Goal: Task Accomplishment & Management: Use online tool/utility

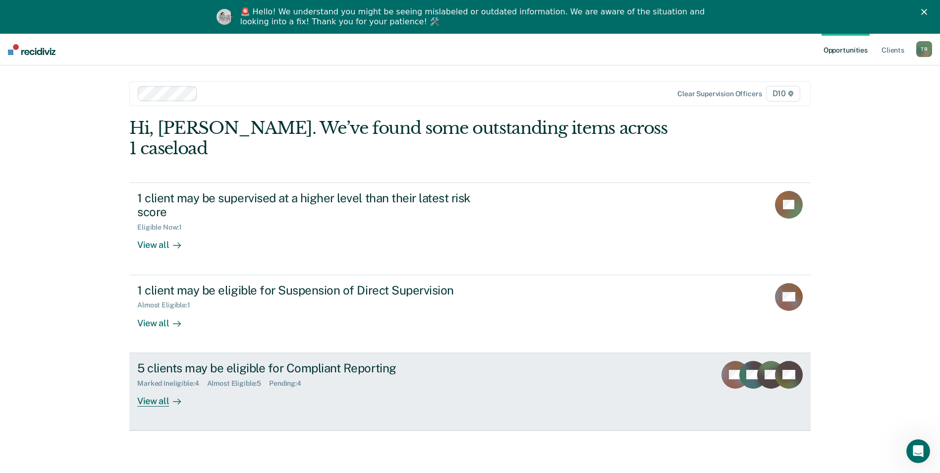
click at [256, 361] on div "5 clients may be eligible for Compliant Reporting" at bounding box center [311, 368] width 348 height 14
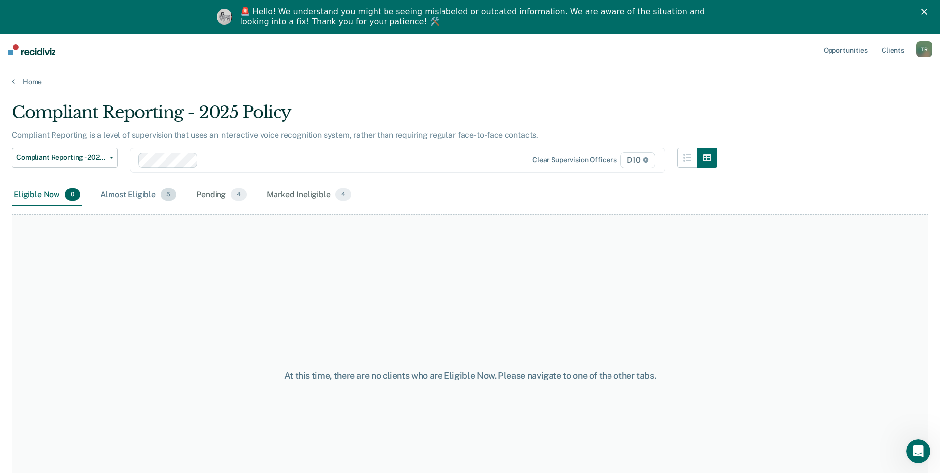
click at [134, 193] on div "Almost Eligible 5" at bounding box center [138, 195] width 80 height 22
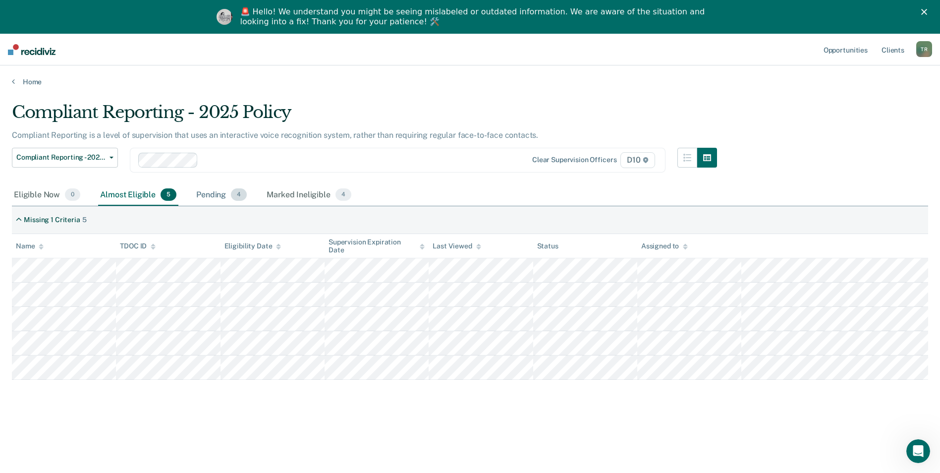
click at [212, 196] on div "Pending 4" at bounding box center [221, 195] width 55 height 22
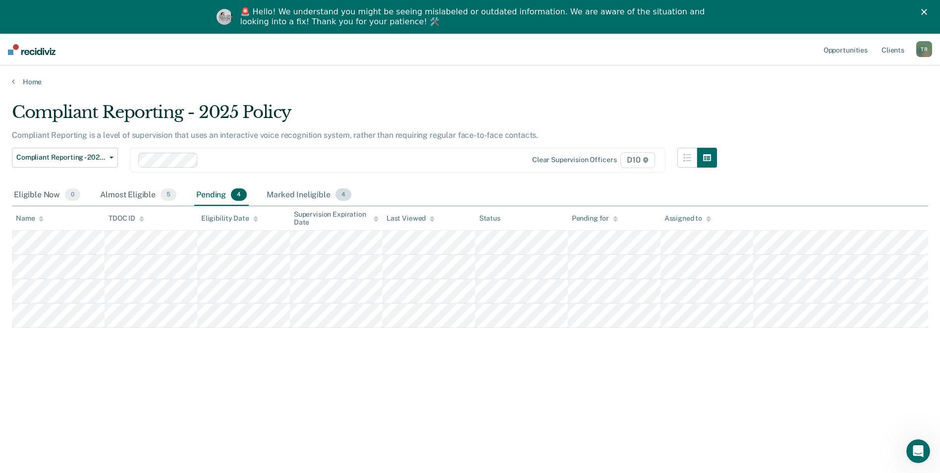
click at [290, 195] on div "Marked Ineligible 4" at bounding box center [309, 195] width 89 height 22
click at [216, 196] on div "Pending 4" at bounding box center [221, 195] width 55 height 22
click at [139, 192] on div "Almost Eligible 5" at bounding box center [138, 195] width 80 height 22
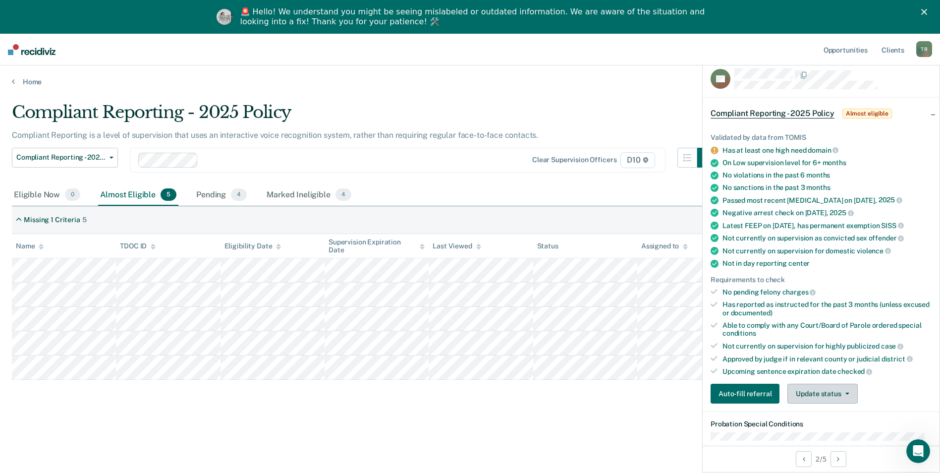
click at [851, 394] on button "Update status" at bounding box center [822, 394] width 70 height 20
click at [852, 429] on button "Mark Ineligible" at bounding box center [835, 433] width 96 height 16
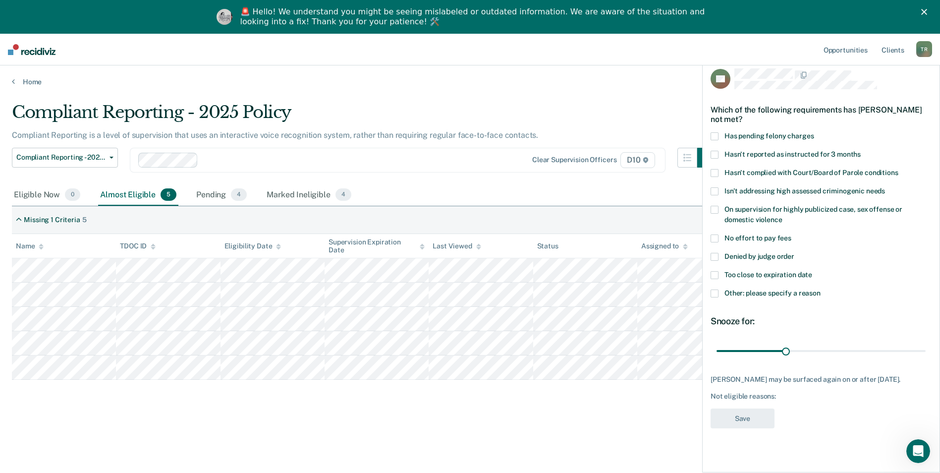
click at [713, 276] on span at bounding box center [715, 275] width 8 height 8
drag, startPoint x: 786, startPoint y: 349, endPoint x: 940, endPoint y: 340, distance: 154.4
type input "90"
click at [926, 342] on input "range" at bounding box center [821, 350] width 209 height 17
click at [743, 419] on button "Save" at bounding box center [743, 418] width 64 height 20
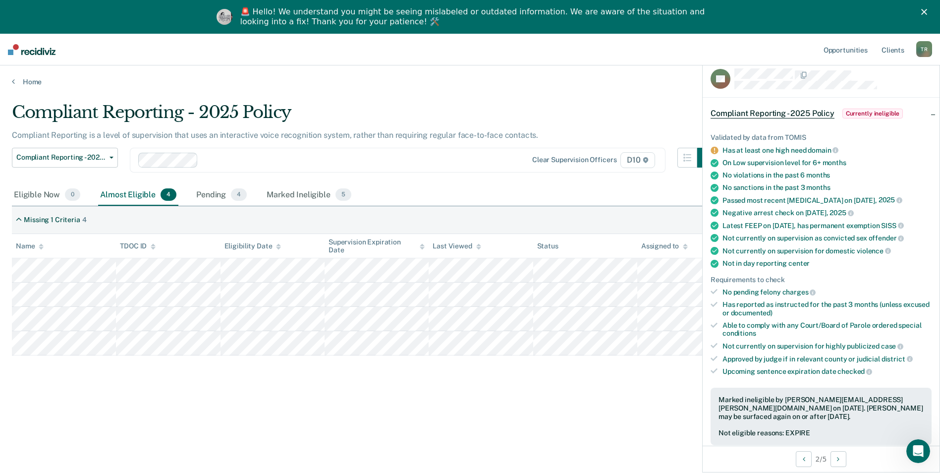
click at [563, 90] on main "Compliant Reporting - 2025 Policy Compliant Reporting is a level of supervision…" at bounding box center [470, 294] width 940 height 417
click at [927, 12] on div "🚨 Hello! We understand you might be seeing mislabeled or outdated information. …" at bounding box center [470, 17] width 940 height 26
click at [927, 14] on icon "Close" at bounding box center [924, 12] width 6 height 6
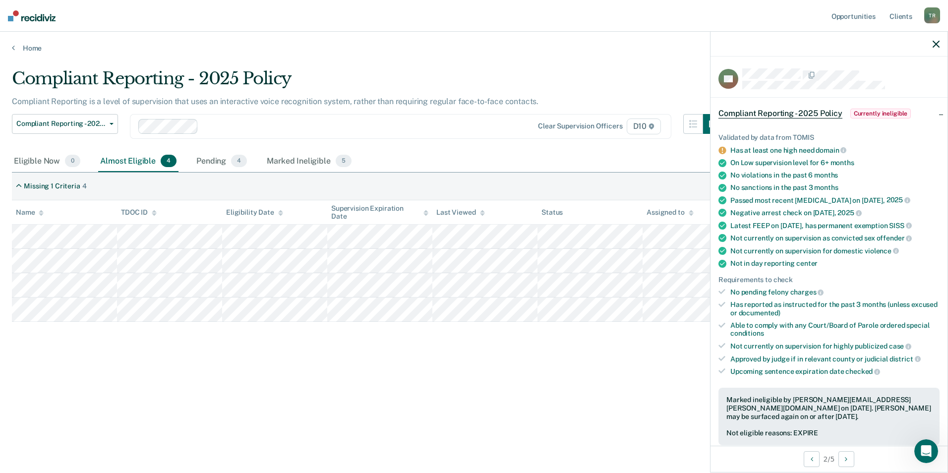
click at [935, 44] on icon "button" at bounding box center [935, 44] width 7 height 7
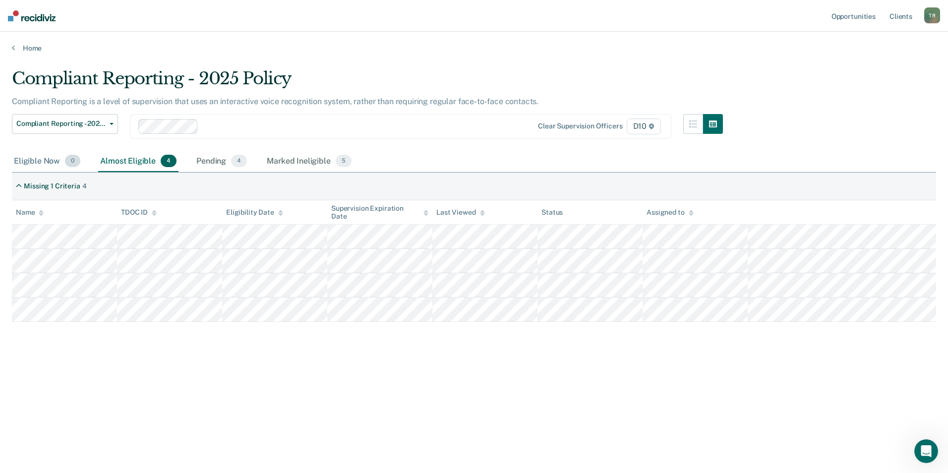
click at [37, 161] on div "Eligible Now 0" at bounding box center [47, 162] width 70 height 22
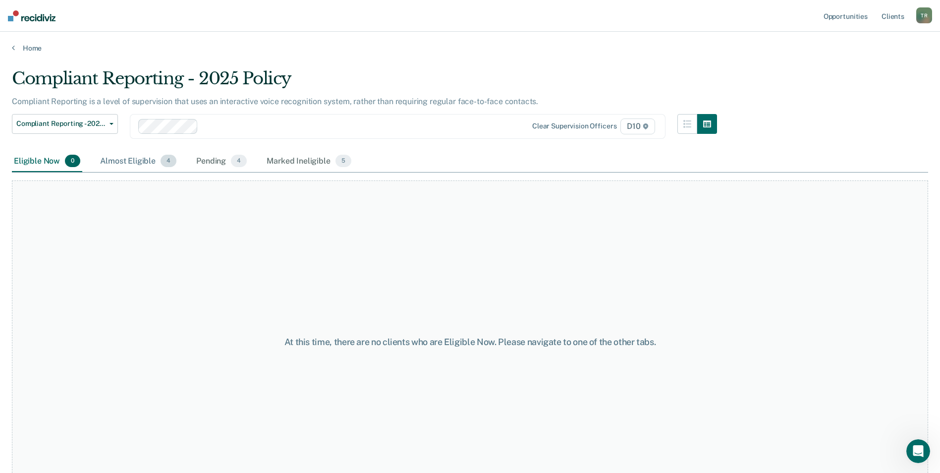
click at [141, 160] on div "Almost Eligible 4" at bounding box center [138, 162] width 80 height 22
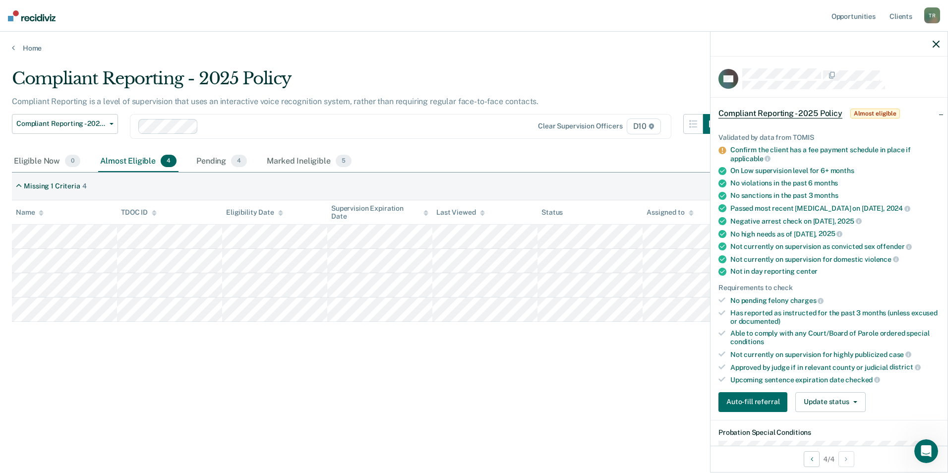
click at [935, 44] on icon "button" at bounding box center [935, 44] width 7 height 7
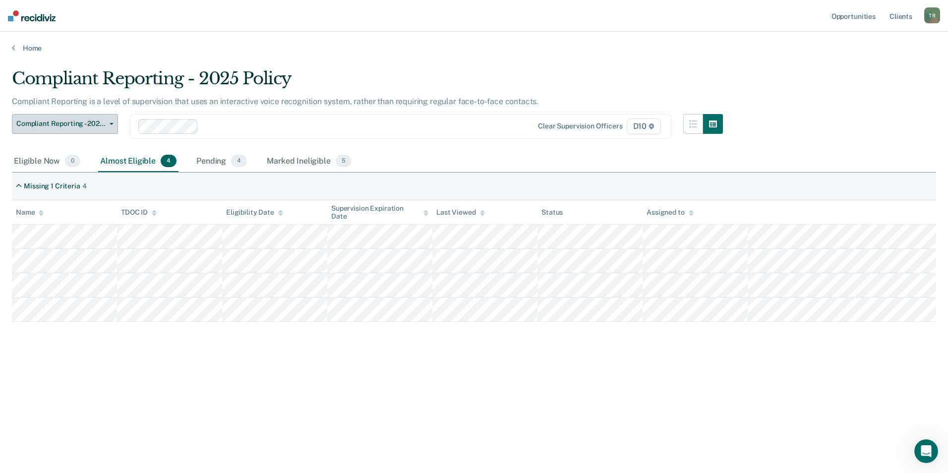
click at [113, 124] on button "Compliant Reporting - 2025 Policy" at bounding box center [65, 124] width 106 height 20
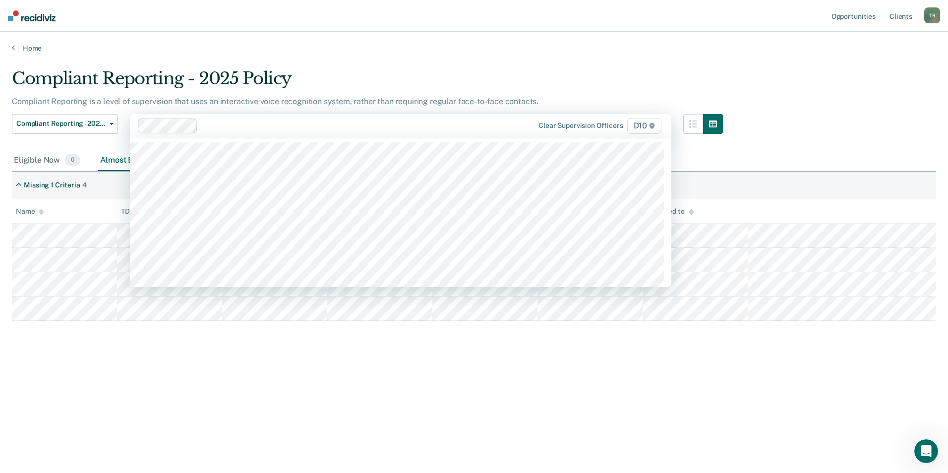
click at [330, 133] on div at bounding box center [322, 125] width 368 height 15
click at [835, 119] on div "Compliant Reporting - 2025 Policy Compliant Reporting is a level of supervision…" at bounding box center [474, 233] width 924 height 330
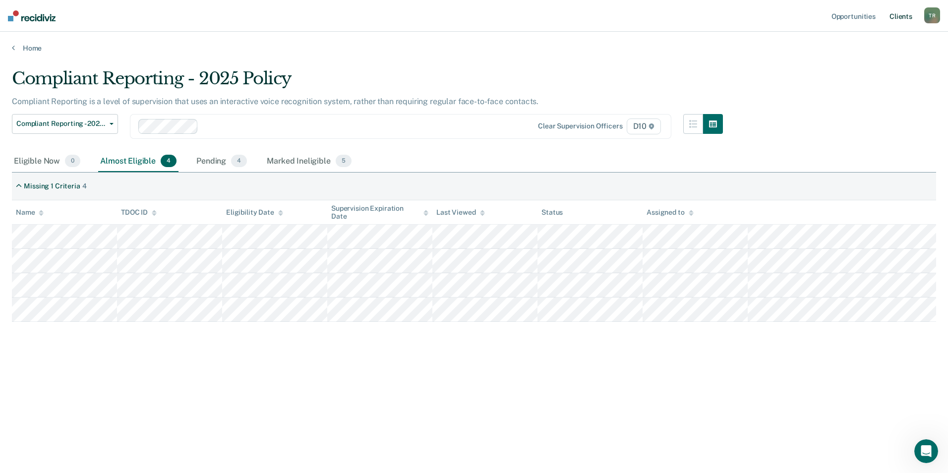
click at [900, 16] on link "Client s" at bounding box center [900, 16] width 27 height 32
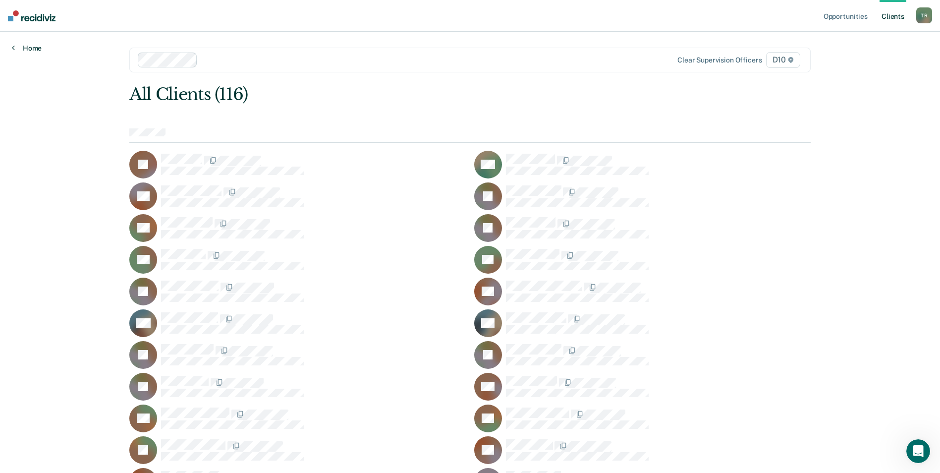
click at [26, 47] on link "Home" at bounding box center [27, 48] width 30 height 9
